Goal: Find specific page/section: Find specific page/section

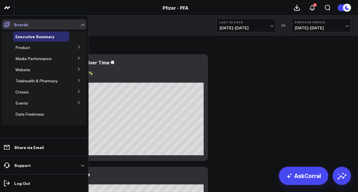
click at [8, 23] on icon at bounding box center [6, 24] width 7 height 7
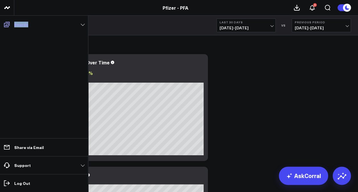
click at [8, 23] on icon at bounding box center [6, 24] width 7 height 7
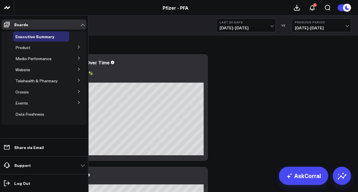
drag, startPoint x: 8, startPoint y: 23, endPoint x: 3, endPoint y: 18, distance: 6.7
click at [3, 18] on li "Boards Executive Summary Product Release Spotlight 4.3 [MEDICAL_DATA] 5.0 ATTR-…" at bounding box center [44, 74] width 88 height 116
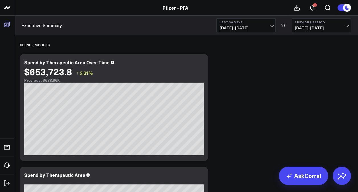
drag, startPoint x: 3, startPoint y: 18, endPoint x: 4, endPoint y: 24, distance: 5.5
click at [4, 24] on icon at bounding box center [7, 24] width 6 height 5
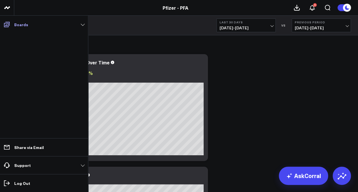
click at [83, 23] on link "Boards" at bounding box center [44, 24] width 85 height 10
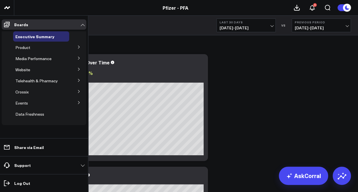
click at [79, 47] on icon at bounding box center [78, 47] width 1 height 3
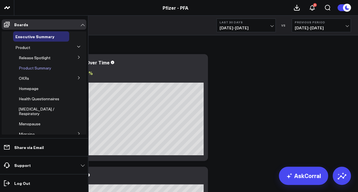
click at [43, 66] on span "Product Summary" at bounding box center [35, 67] width 32 height 5
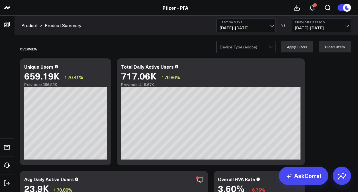
click at [272, 30] on span "[DATE] - [DATE]" at bounding box center [246, 28] width 53 height 5
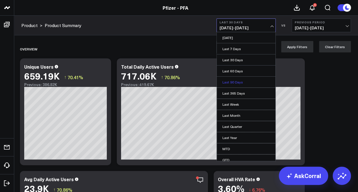
click at [247, 82] on link "Last 90 Days" at bounding box center [246, 82] width 59 height 11
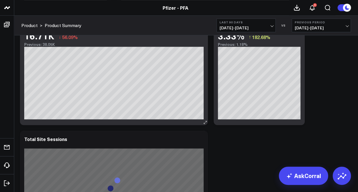
scroll to position [116, 0]
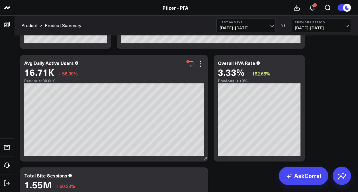
click at [193, 64] on icon "button" at bounding box center [190, 63] width 7 height 7
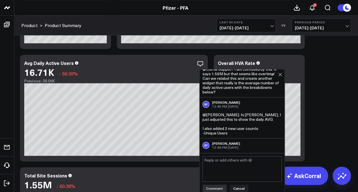
scroll to position [39, 0]
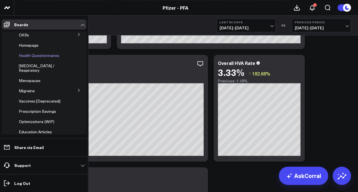
scroll to position [0, 0]
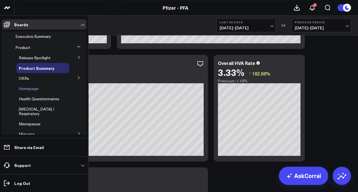
click at [34, 92] on div "Homepage" at bounding box center [43, 88] width 53 height 10
click at [24, 89] on span "Homepage" at bounding box center [29, 88] width 20 height 5
